Goal: Task Accomplishment & Management: Understand process/instructions

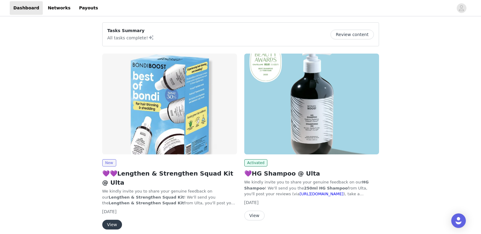
click at [110, 220] on button "View" at bounding box center [112, 225] width 20 height 10
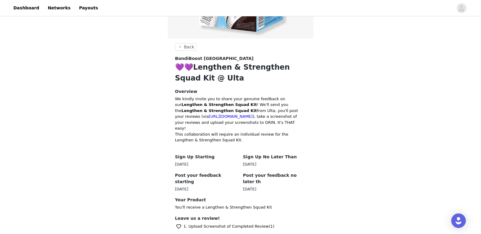
scroll to position [221, 0]
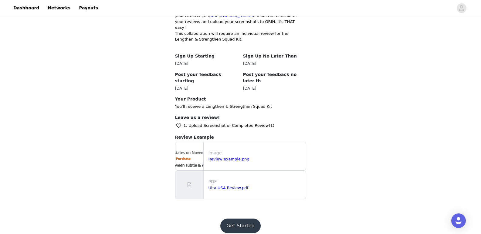
click at [243, 221] on button "Get Started" at bounding box center [240, 226] width 40 height 15
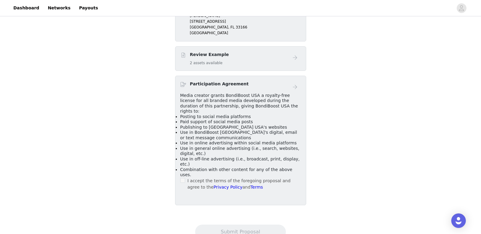
scroll to position [259, 0]
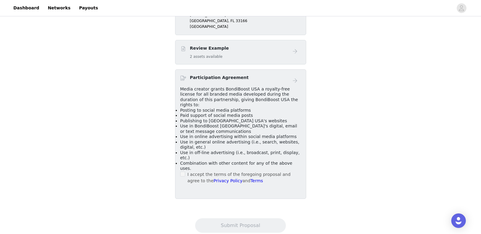
click at [184, 172] on span at bounding box center [182, 174] width 5 height 5
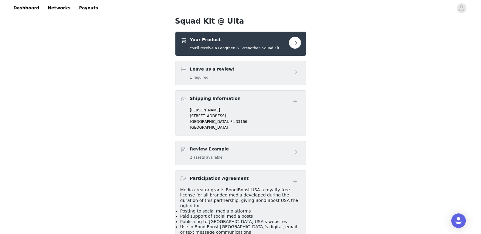
scroll to position [107, 0]
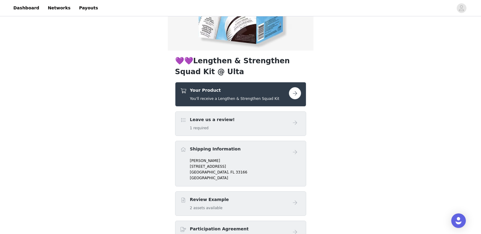
click at [295, 95] on button "button" at bounding box center [295, 93] width 12 height 12
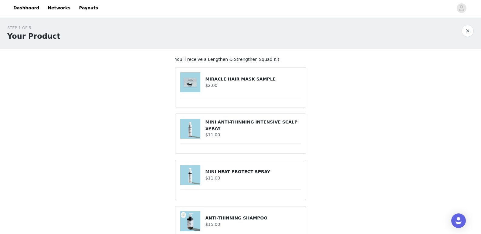
scroll to position [75, 0]
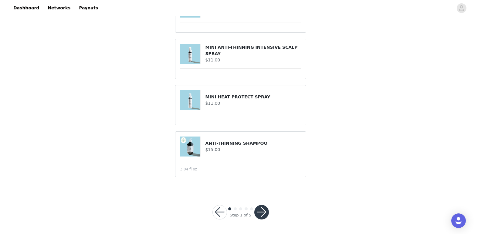
click at [261, 212] on button "button" at bounding box center [261, 212] width 15 height 15
click at [261, 212] on div at bounding box center [261, 212] width 15 height 15
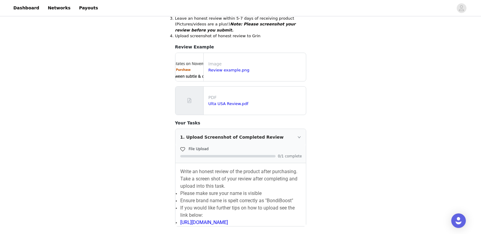
scroll to position [120, 0]
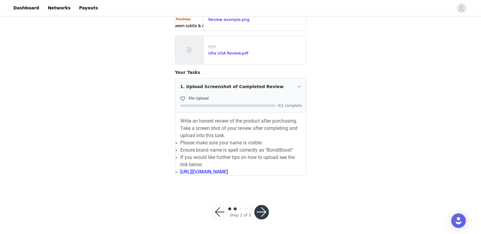
click at [217, 217] on button "button" at bounding box center [219, 212] width 15 height 15
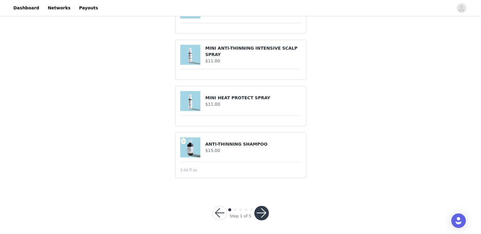
scroll to position [69, 0]
